Goal: Task Accomplishment & Management: Complete application form

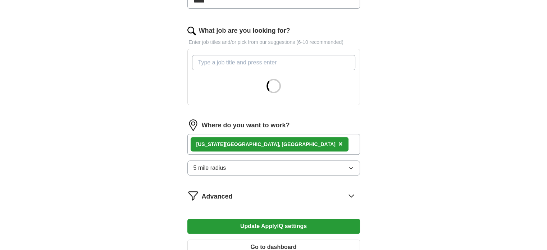
scroll to position [217, 0]
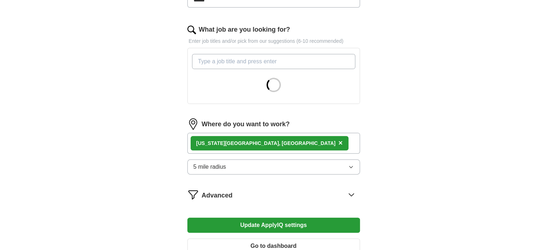
click at [310, 166] on button "5 mile radius" at bounding box center [274, 166] width 173 height 15
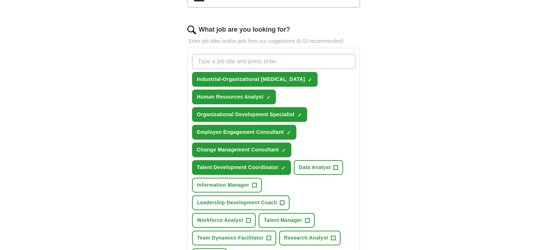
click at [301, 180] on div "Industrial-Organizational [MEDICAL_DATA] ✓ × Human Resources Analyst ✓ × Organi…" at bounding box center [274, 158] width 166 height 215
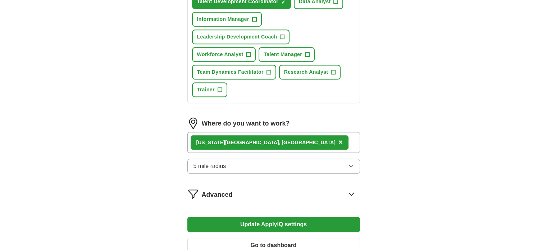
scroll to position [389, 0]
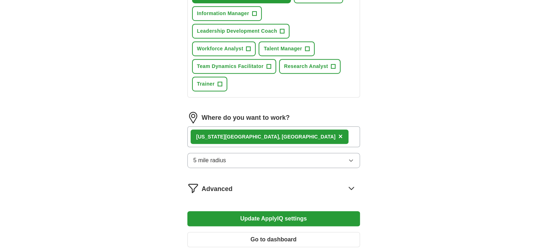
click at [294, 156] on button "5 mile radius" at bounding box center [274, 160] width 173 height 15
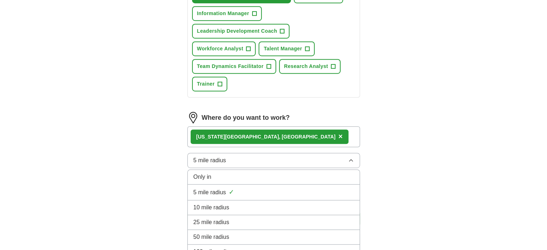
click at [278, 173] on div "Only in" at bounding box center [274, 177] width 161 height 9
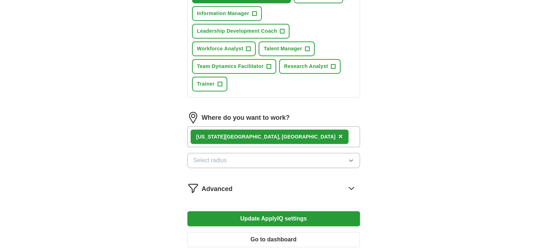
click at [286, 130] on div "[US_STATE][GEOGRAPHIC_DATA], [GEOGRAPHIC_DATA] ×" at bounding box center [274, 136] width 173 height 21
click at [280, 156] on button "Select radius" at bounding box center [274, 160] width 173 height 15
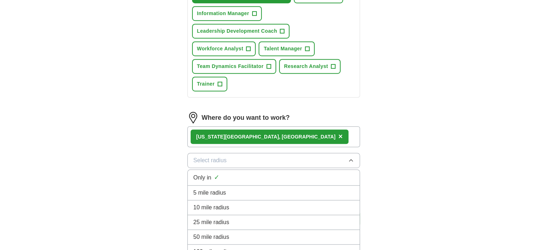
click at [263, 189] on div "5 mile radius" at bounding box center [274, 193] width 161 height 9
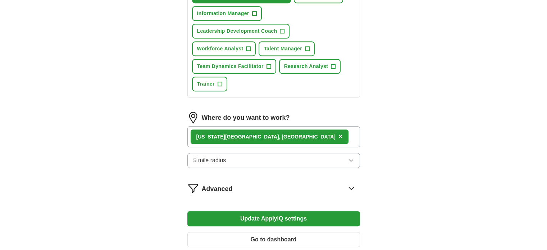
scroll to position [467, 0]
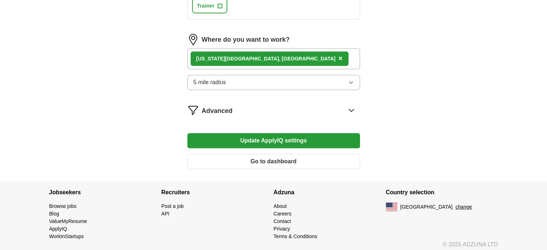
click at [353, 106] on icon at bounding box center [352, 110] width 12 height 12
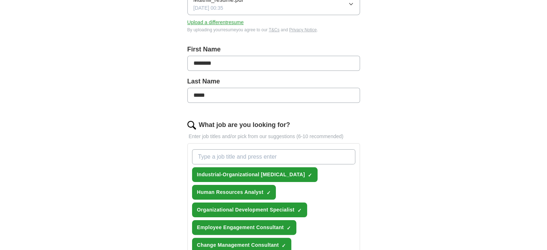
scroll to position [134, 0]
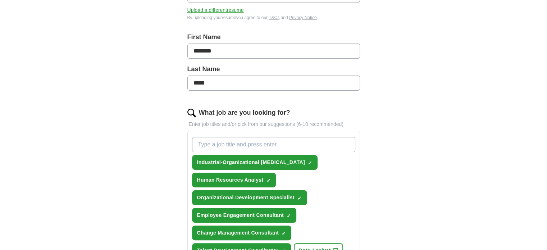
click at [255, 148] on input "What job are you looking for?" at bounding box center [273, 144] width 163 height 15
type input "internship"
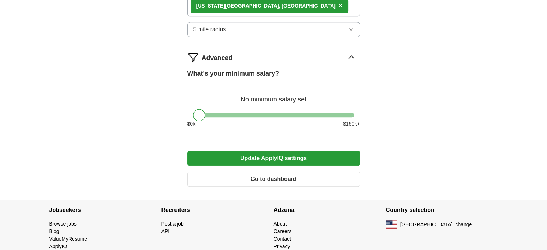
scroll to position [537, 0]
click at [262, 151] on button "Update ApplyIQ settings" at bounding box center [274, 158] width 173 height 15
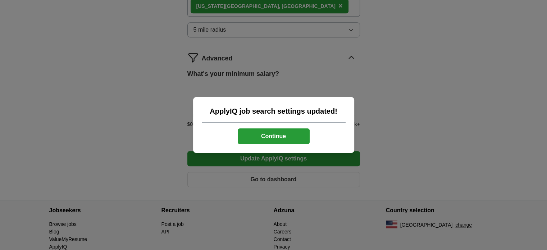
click at [262, 136] on button "Continue" at bounding box center [274, 137] width 72 height 16
